Goal: Task Accomplishment & Management: Manage account settings

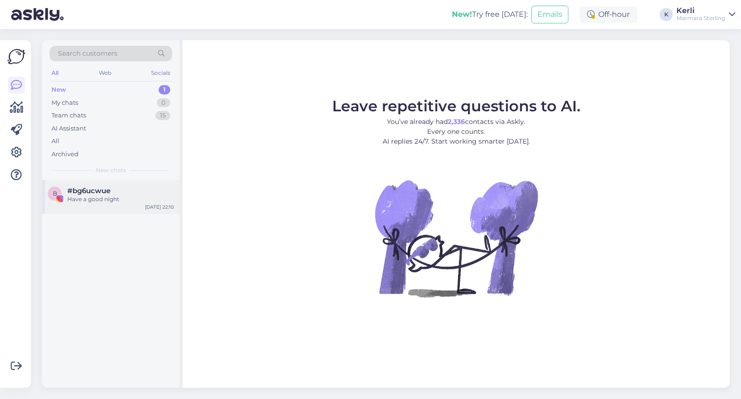
click at [114, 192] on div "#bg6ucwue" at bounding box center [120, 191] width 107 height 8
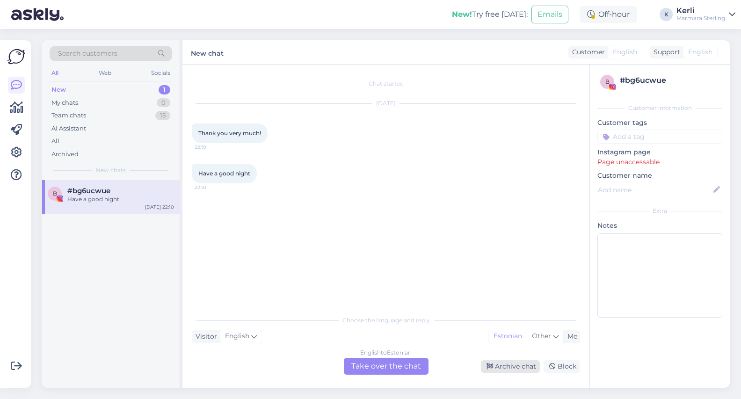
click at [528, 367] on div "Archive chat" at bounding box center [510, 366] width 59 height 13
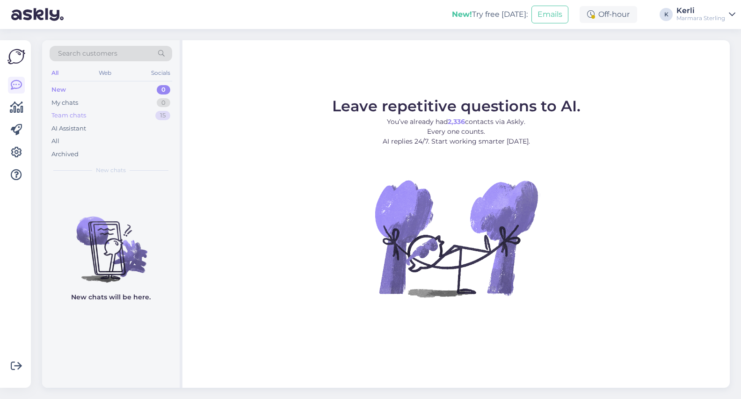
click at [100, 119] on div "Team chats 15" at bounding box center [111, 115] width 123 height 13
click at [77, 157] on div "Archived" at bounding box center [64, 154] width 27 height 9
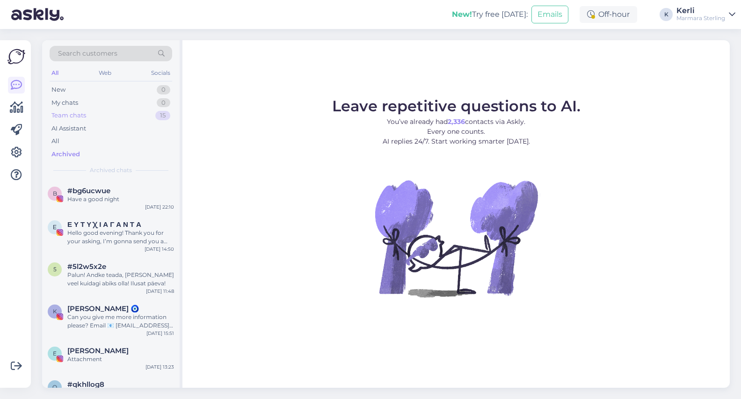
click at [79, 113] on div "Team chats" at bounding box center [68, 115] width 35 height 9
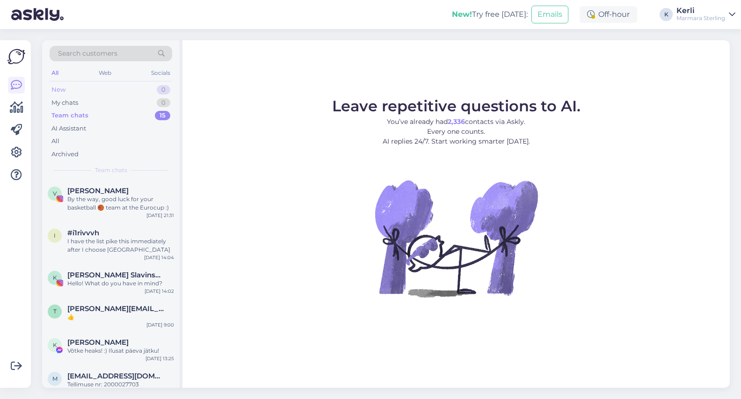
click at [72, 90] on div "New 0" at bounding box center [111, 89] width 123 height 13
